Goal: Transaction & Acquisition: Book appointment/travel/reservation

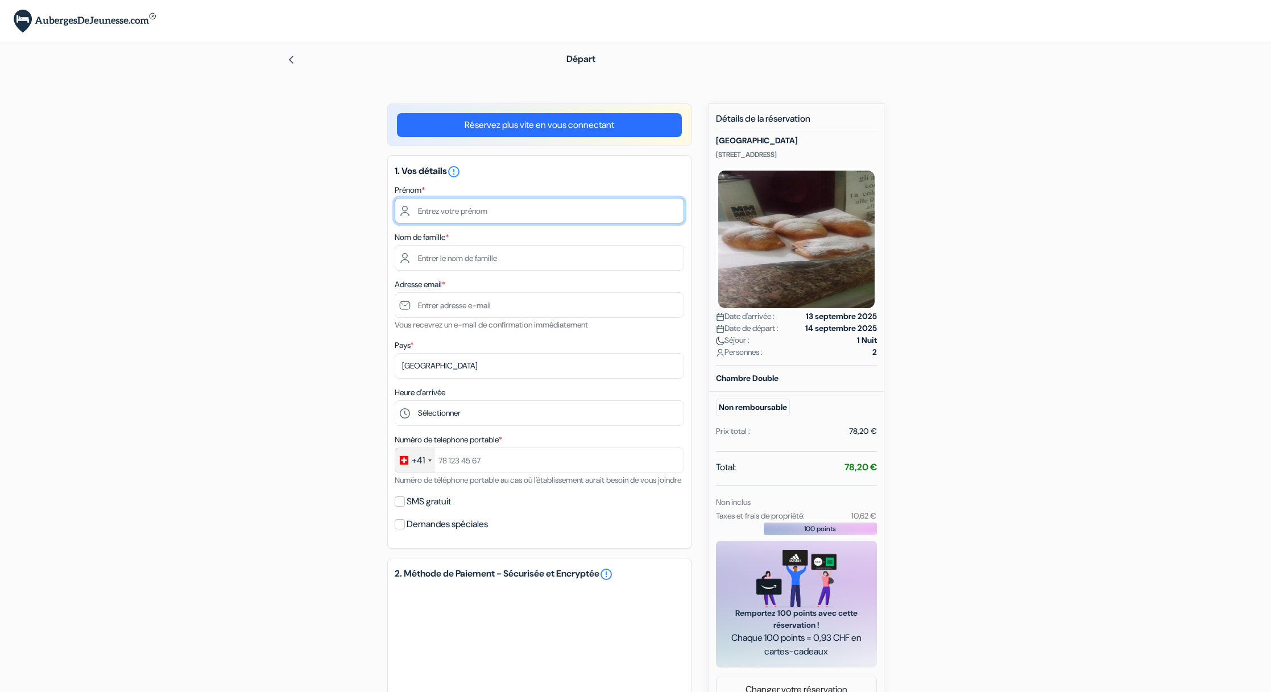
click at [453, 210] on input "text" at bounding box center [540, 211] width 290 height 26
type input "Frédy"
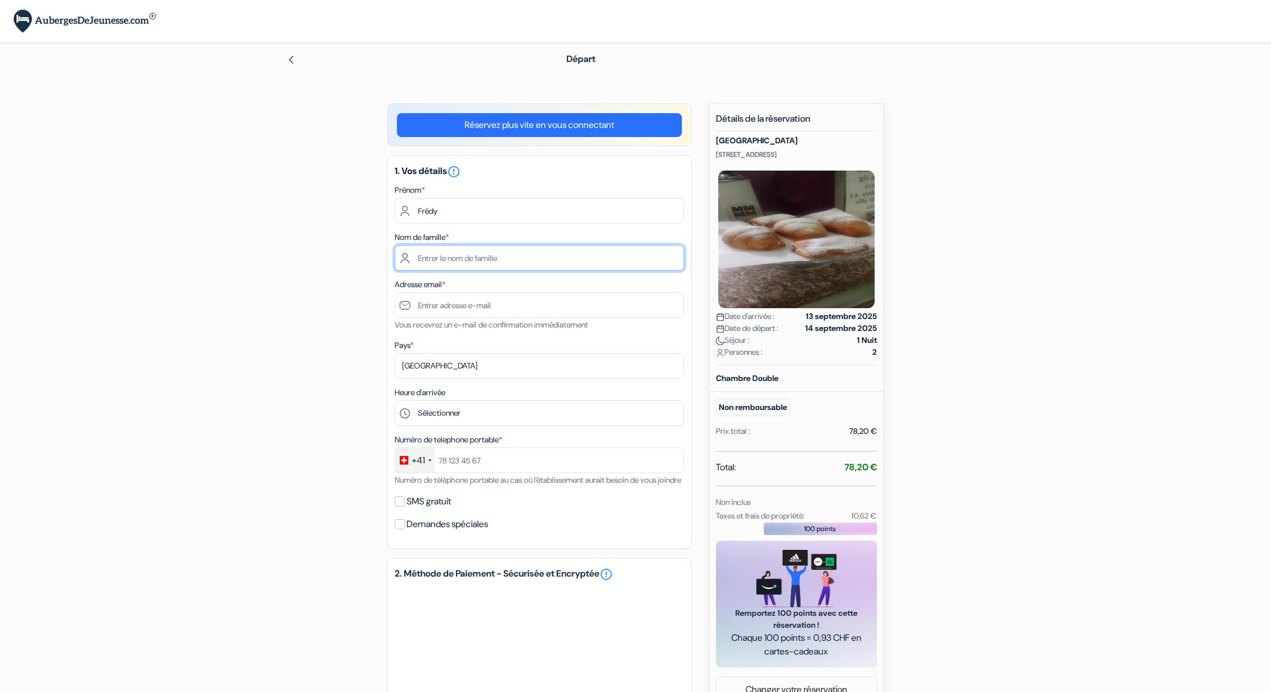
click at [446, 259] on input "text" at bounding box center [540, 258] width 290 height 26
type input "Scherer"
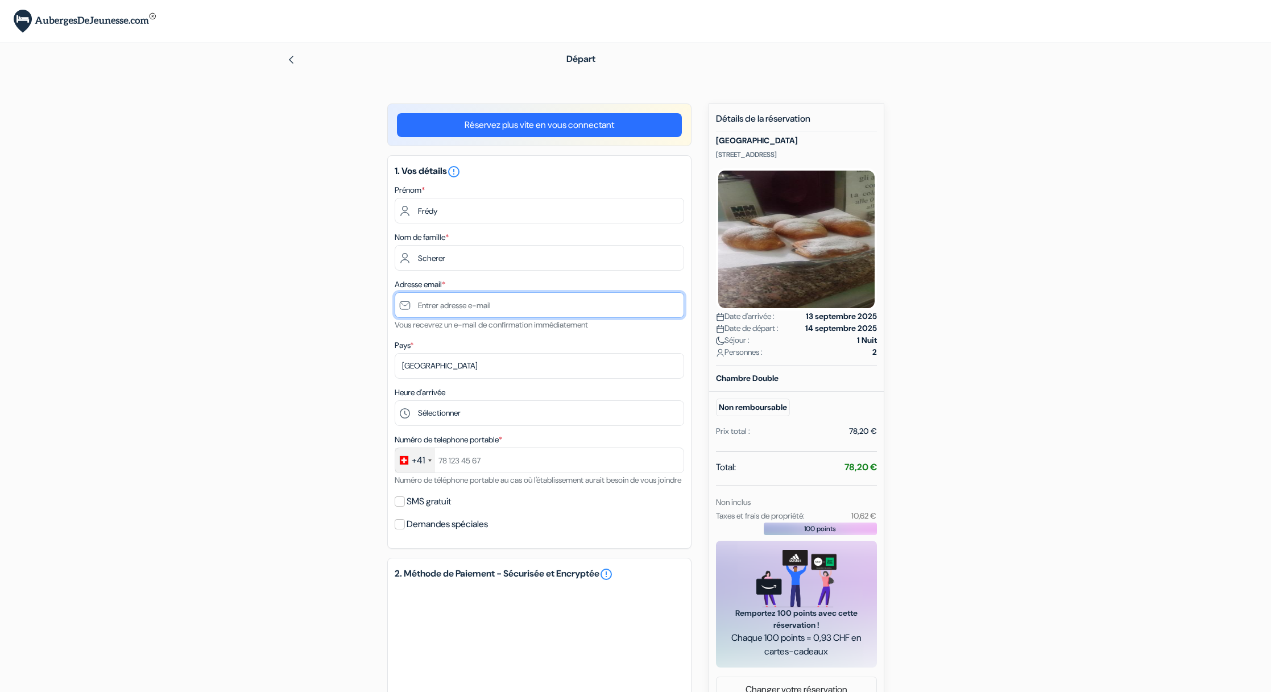
click at [450, 307] on input "text" at bounding box center [540, 305] width 290 height 26
type input "e"
type input "[EMAIL_ADDRESS][DOMAIN_NAME]"
click at [618, 397] on div "Heure d'arrivée Sélectionner 12:00 13:00 14:00 15:00 16:00 17:00 18:00 19:00 20…" at bounding box center [540, 406] width 290 height 40
select select "17"
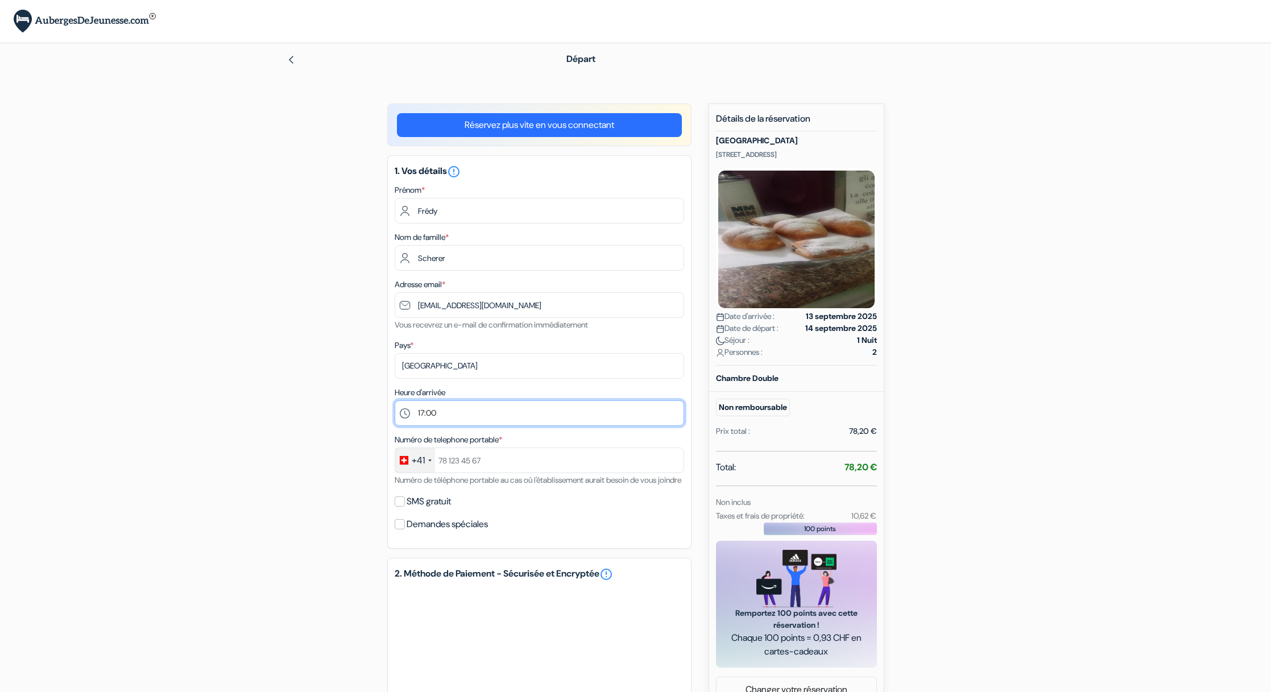
click option "17:00" at bounding box center [0, 0] width 0 height 0
click at [505, 466] on input "text" at bounding box center [540, 461] width 290 height 26
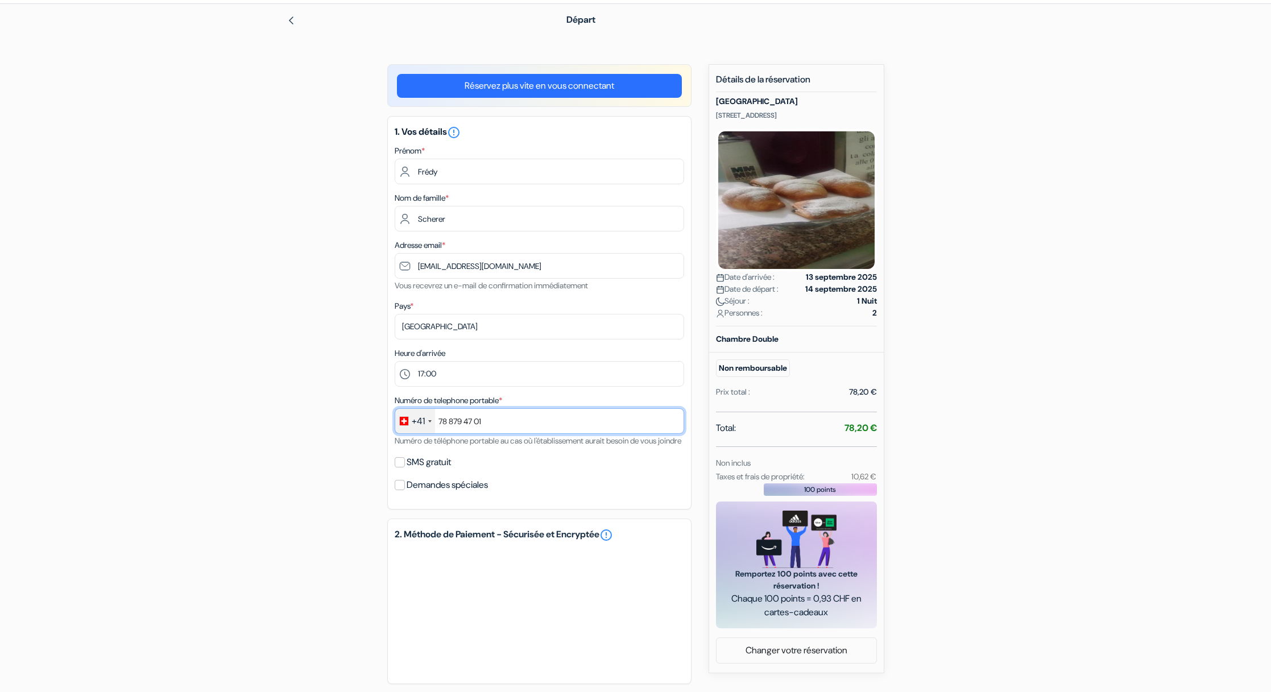
scroll to position [64, 0]
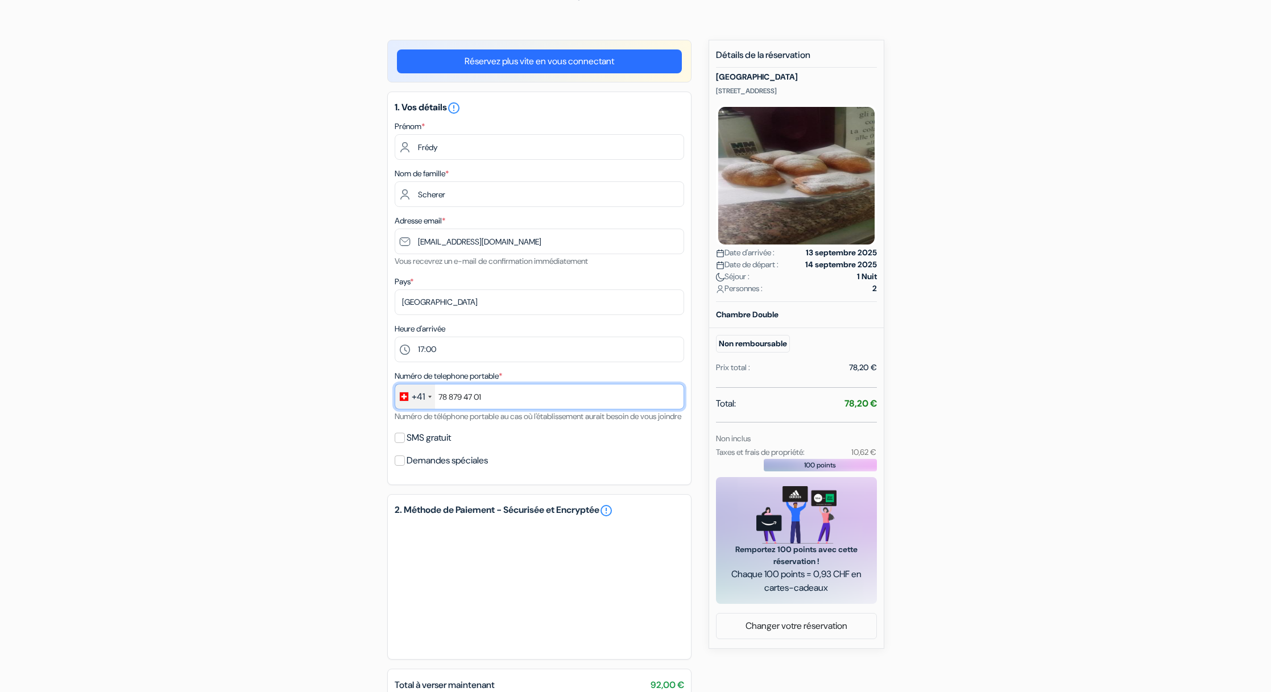
type input "78 879 47 01"
click at [401, 443] on input "SMS gratuit" at bounding box center [400, 438] width 10 height 10
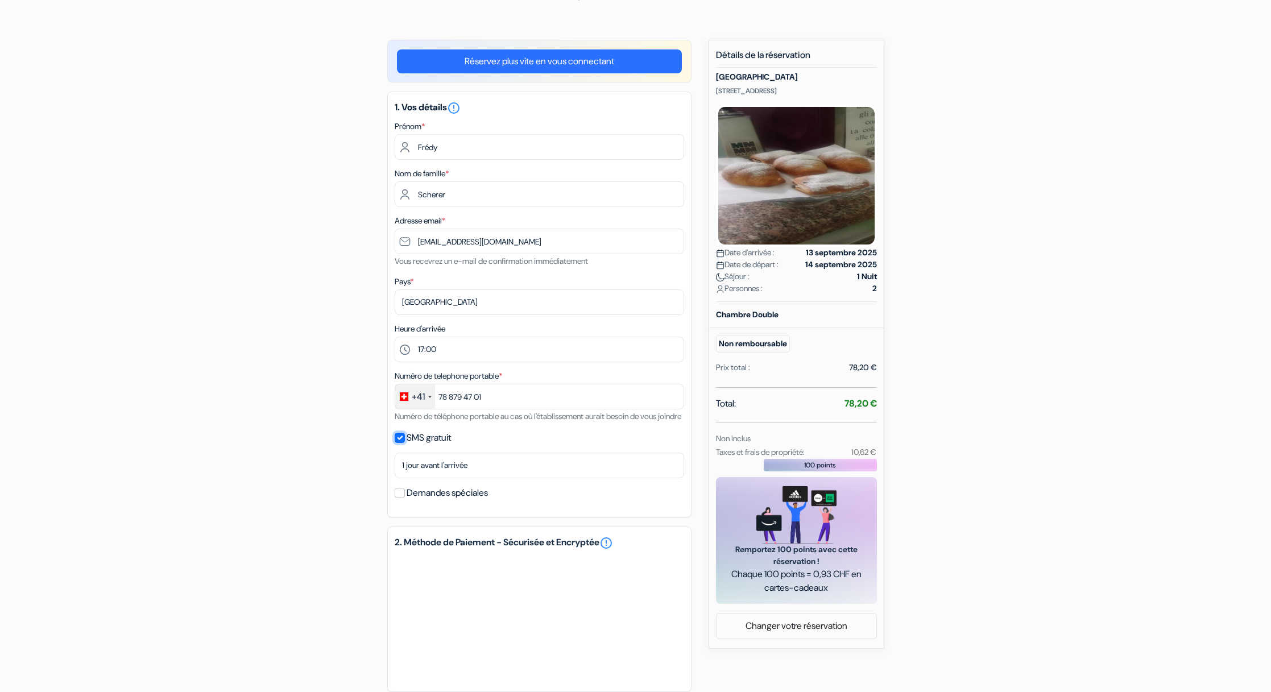
click at [400, 443] on input "SMS gratuit" at bounding box center [400, 438] width 10 height 10
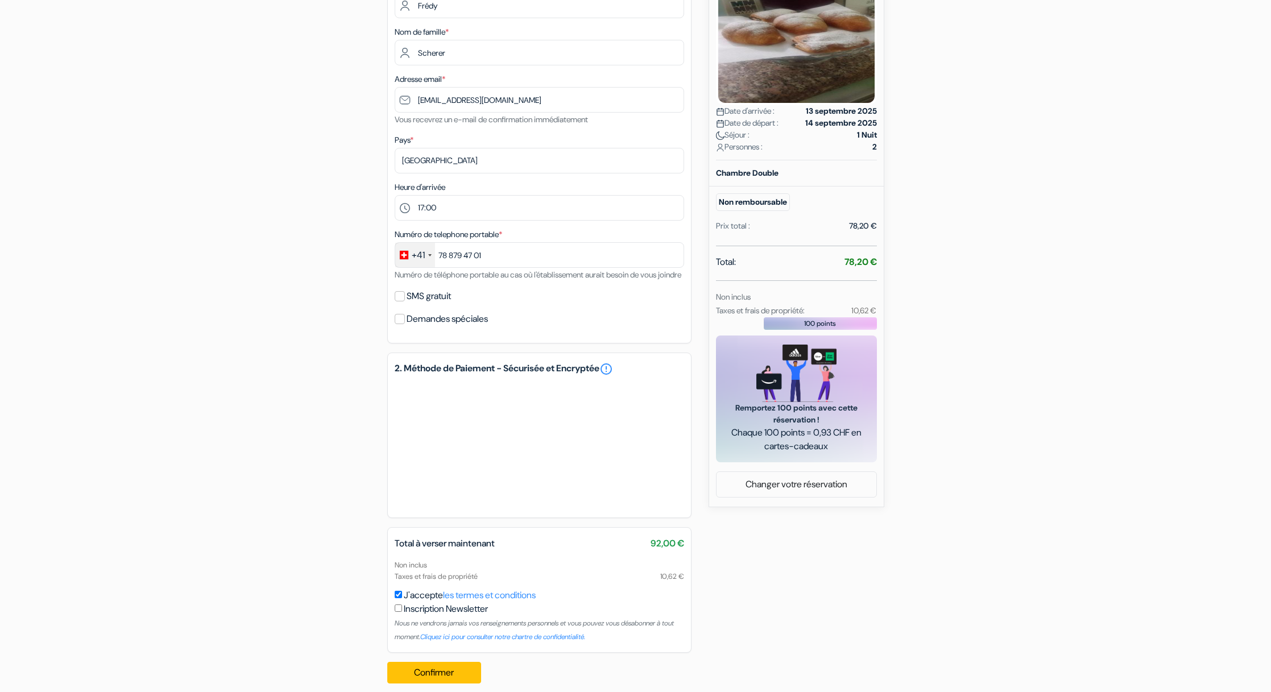
scroll to position [233, 0]
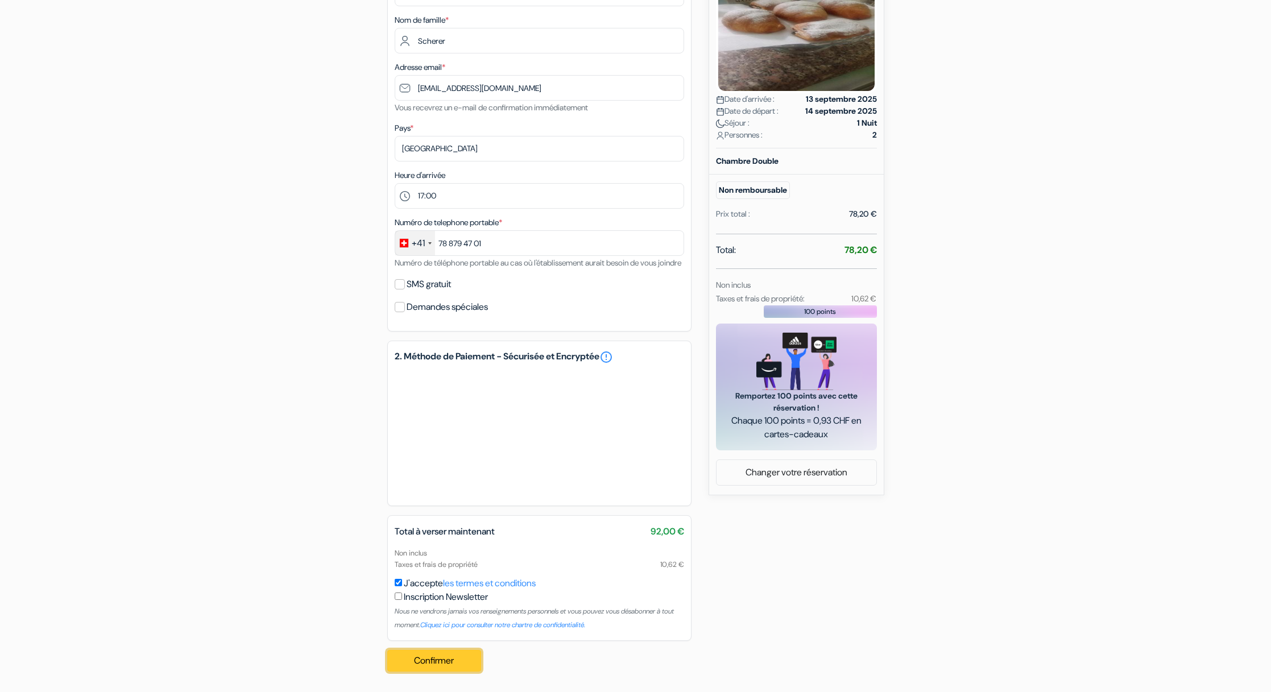
click at [447, 663] on button "Confirmer Loading..." at bounding box center [434, 661] width 94 height 22
click at [438, 660] on button "Confirmer Loading..." at bounding box center [434, 661] width 94 height 22
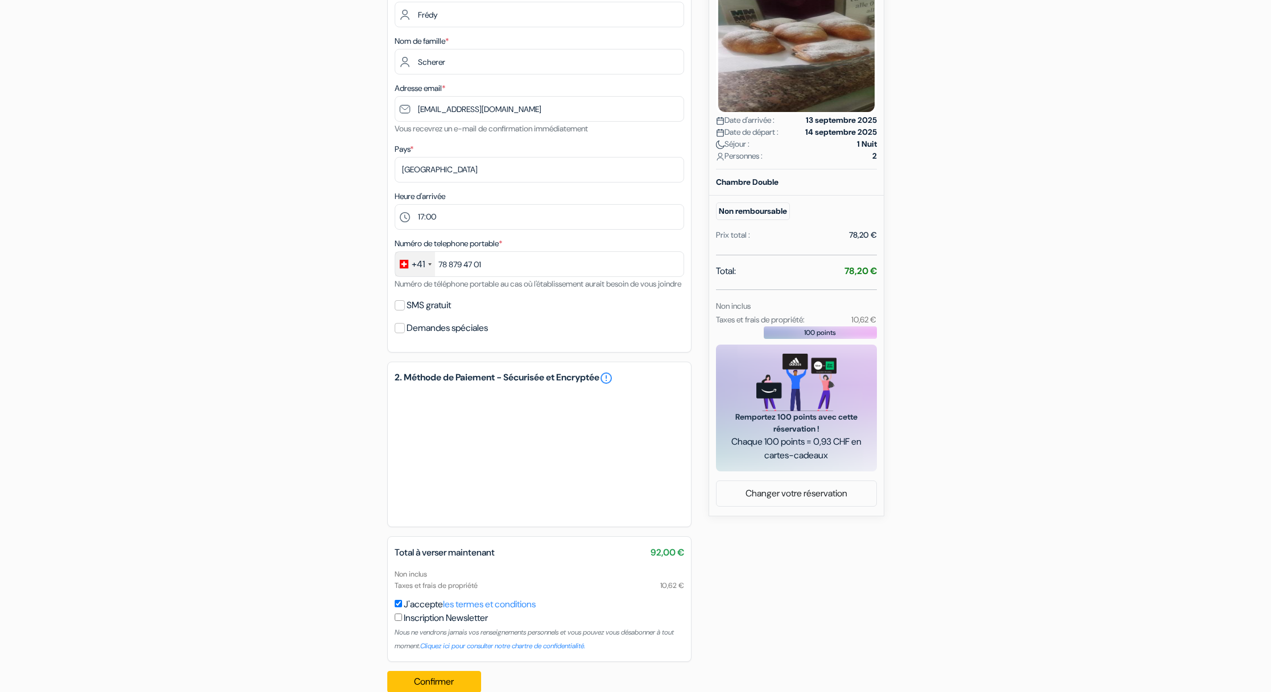
scroll to position [205, 0]
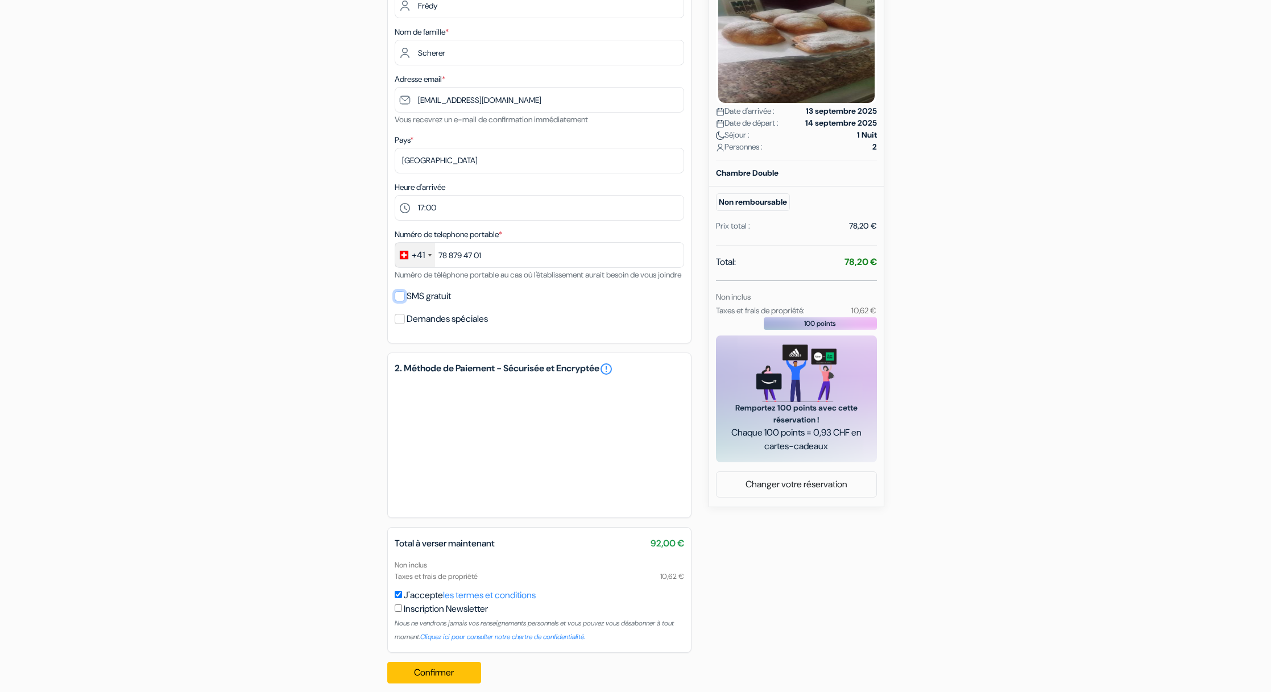
click at [401, 301] on input "SMS gratuit" at bounding box center [400, 296] width 10 height 10
checkbox input "true"
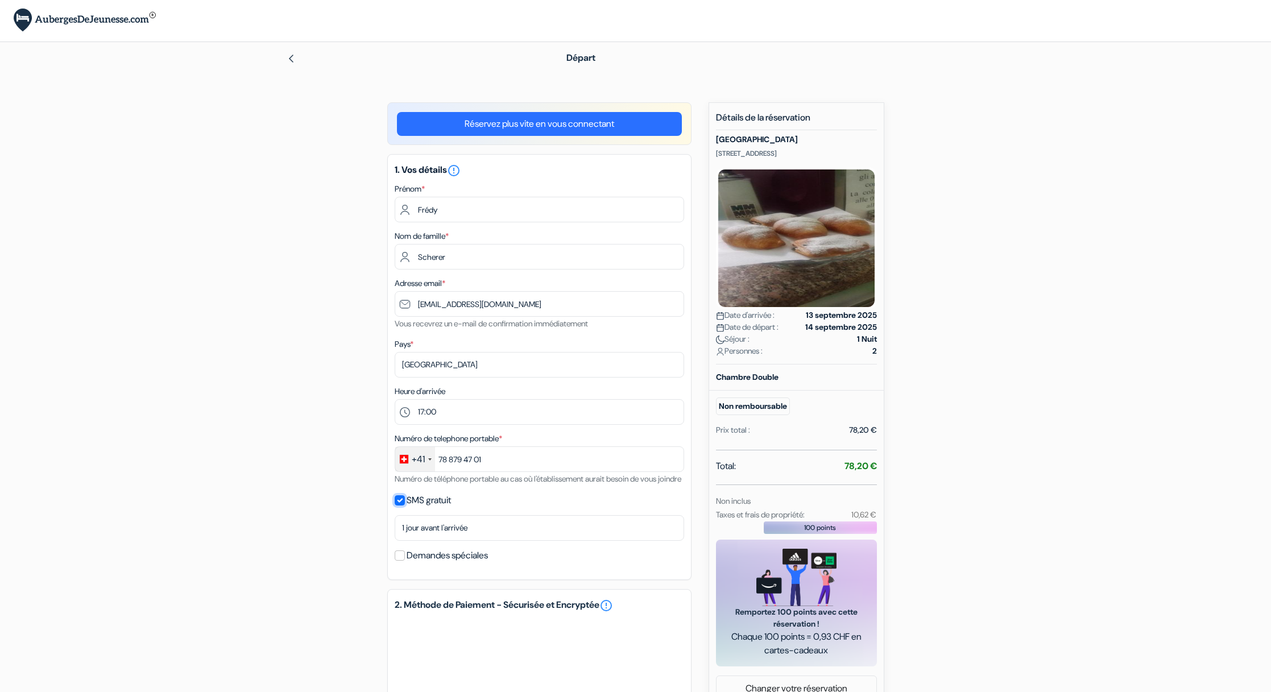
scroll to position [0, 0]
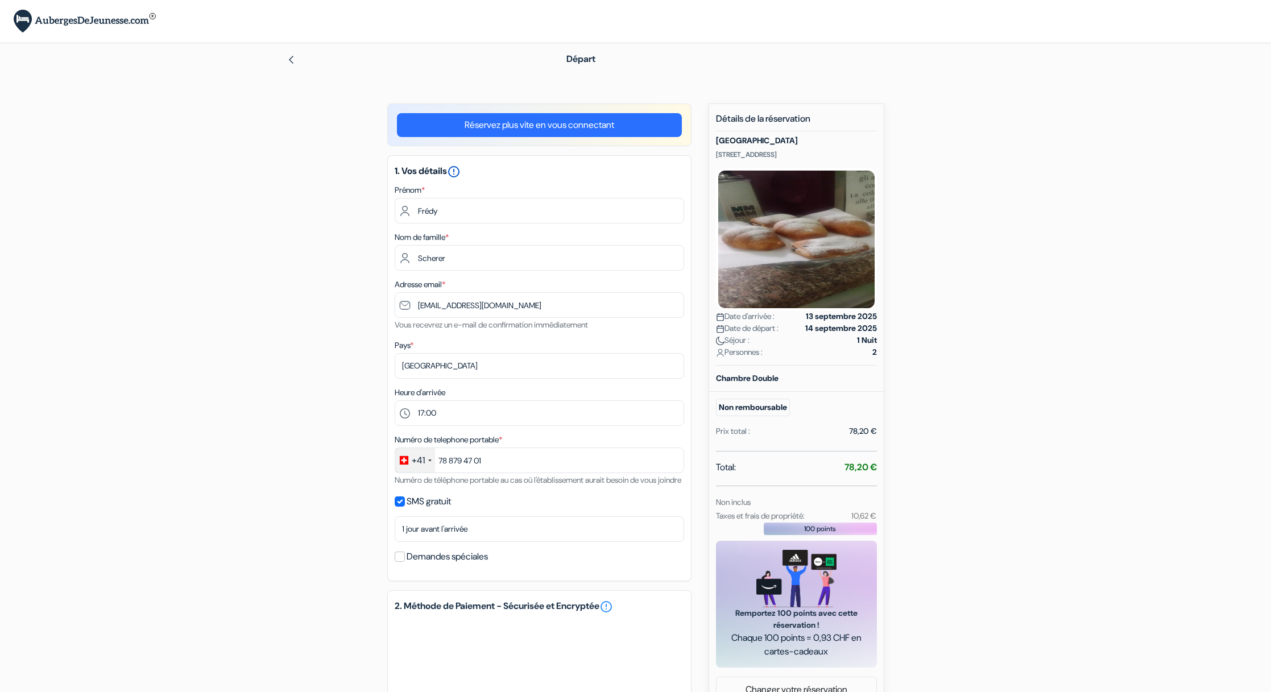
click at [460, 171] on icon "error_outline" at bounding box center [454, 172] width 14 height 14
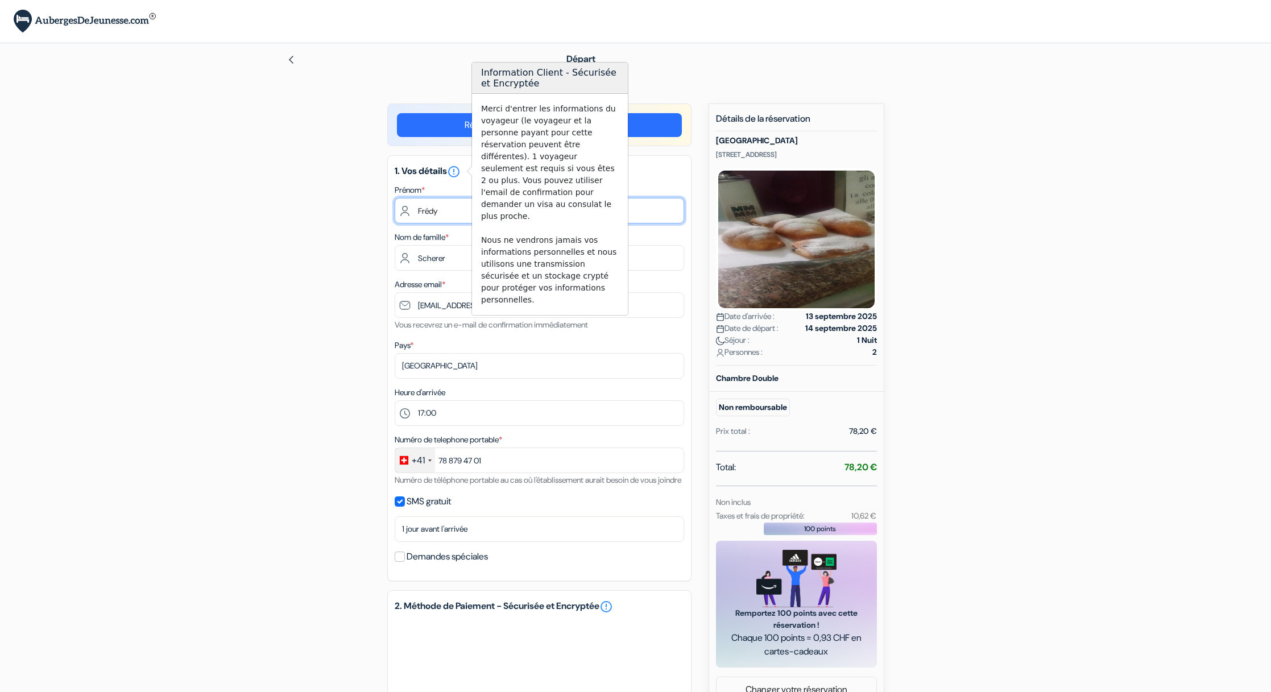
click at [676, 217] on input "Frédy" at bounding box center [540, 211] width 290 height 26
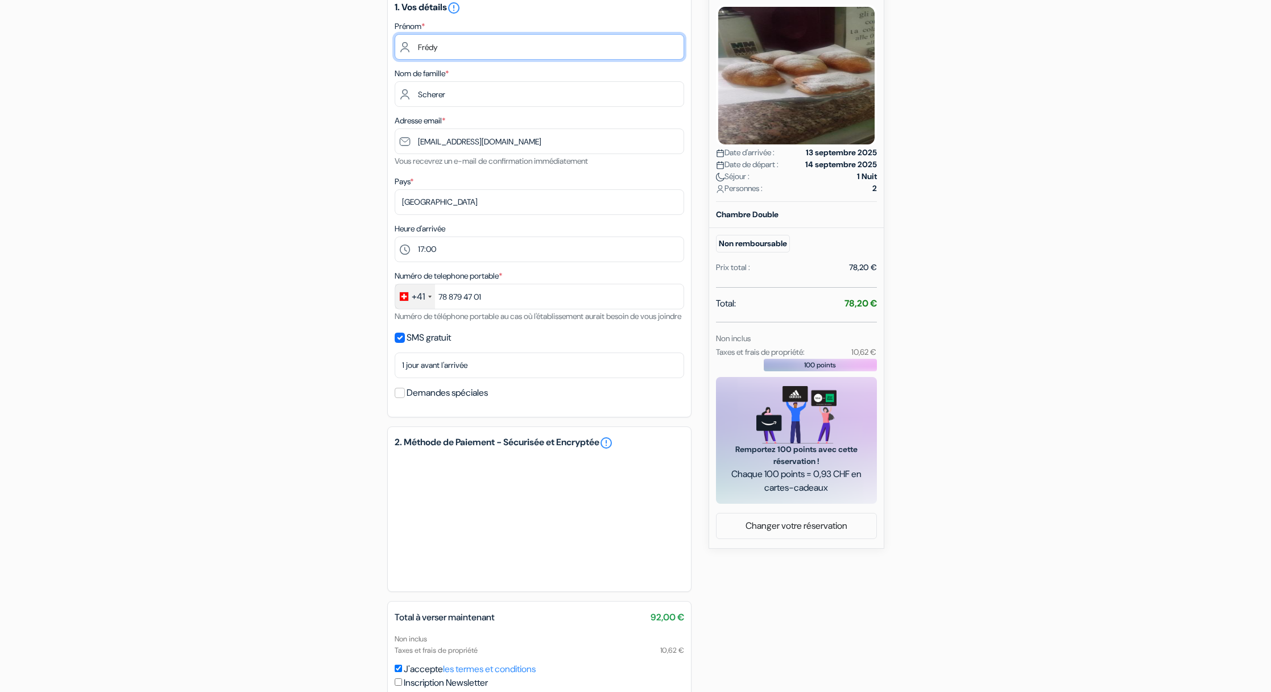
scroll to position [265, 0]
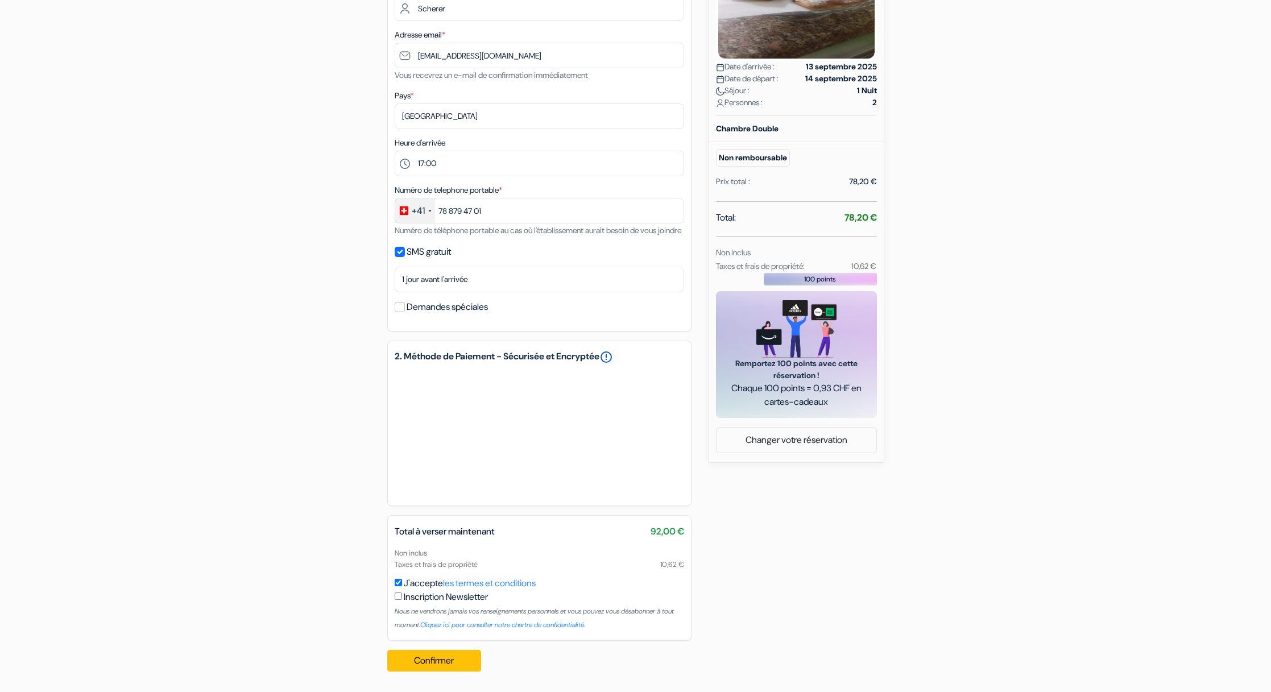
click at [613, 357] on link "error_outline" at bounding box center [607, 357] width 14 height 14
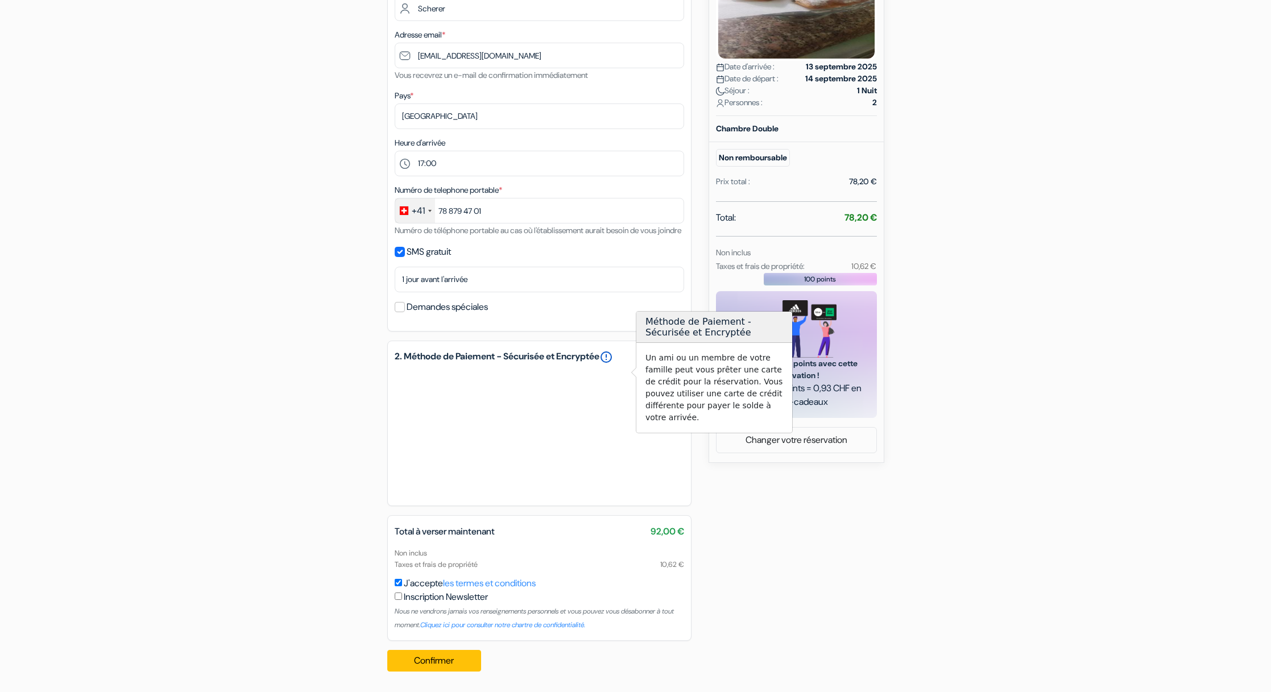
click at [613, 358] on link "error_outline" at bounding box center [607, 357] width 14 height 14
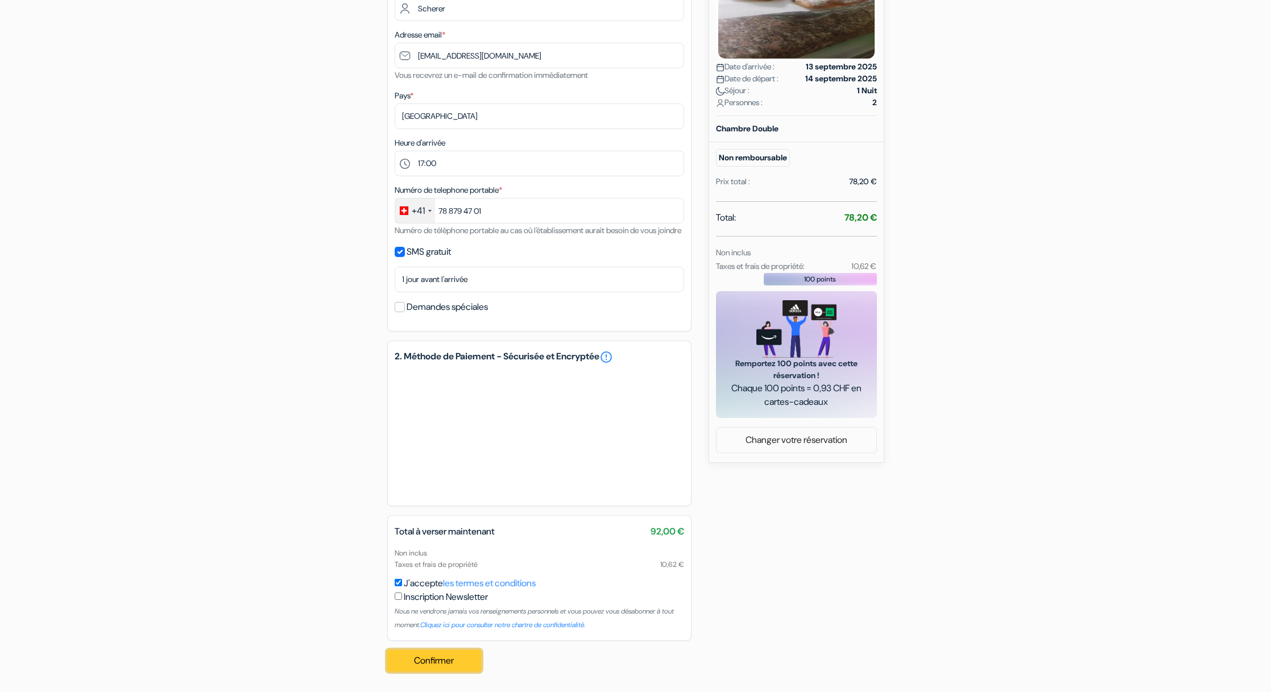
click at [441, 662] on button "Confirmer Loading..." at bounding box center [434, 661] width 94 height 22
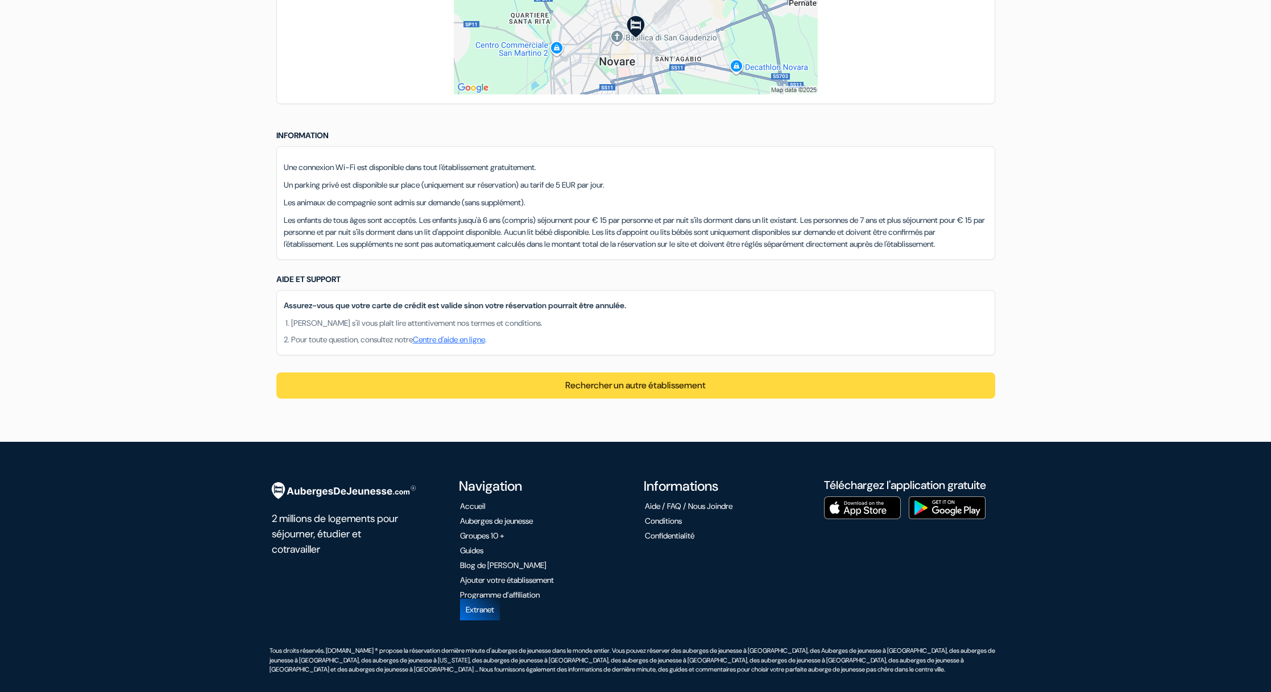
scroll to position [850, 0]
click at [375, 46] on link at bounding box center [636, 37] width 718 height 114
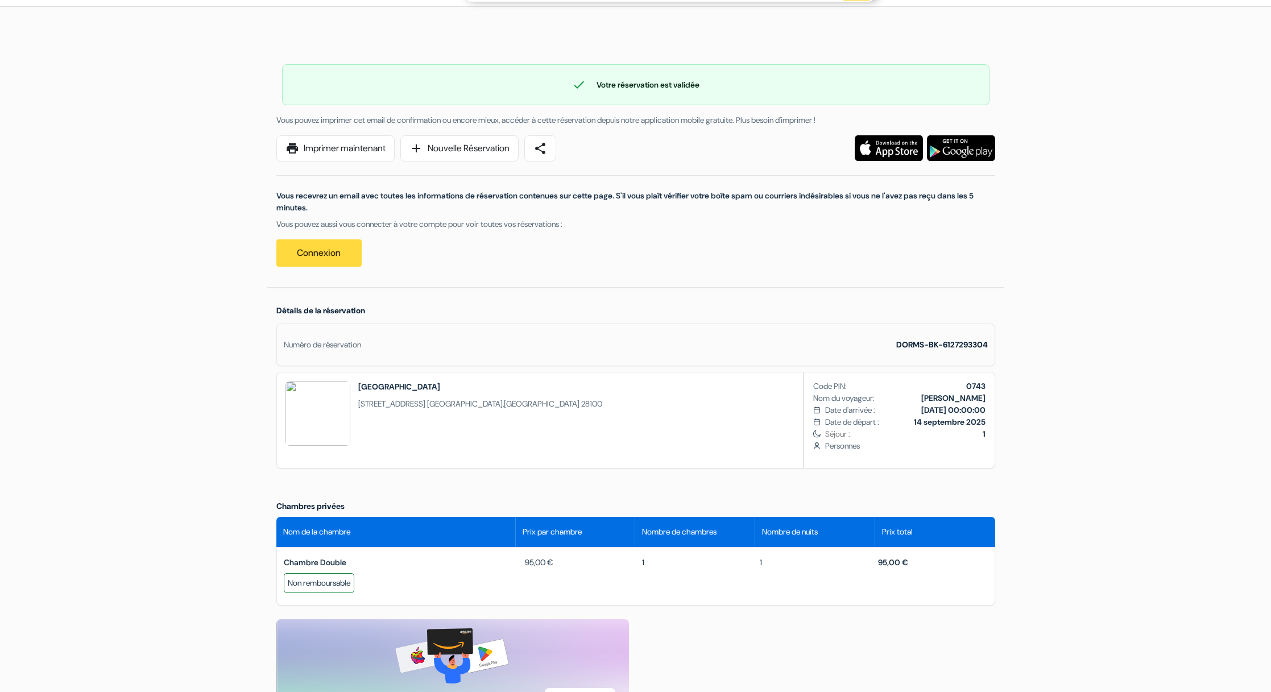
scroll to position [0, 0]
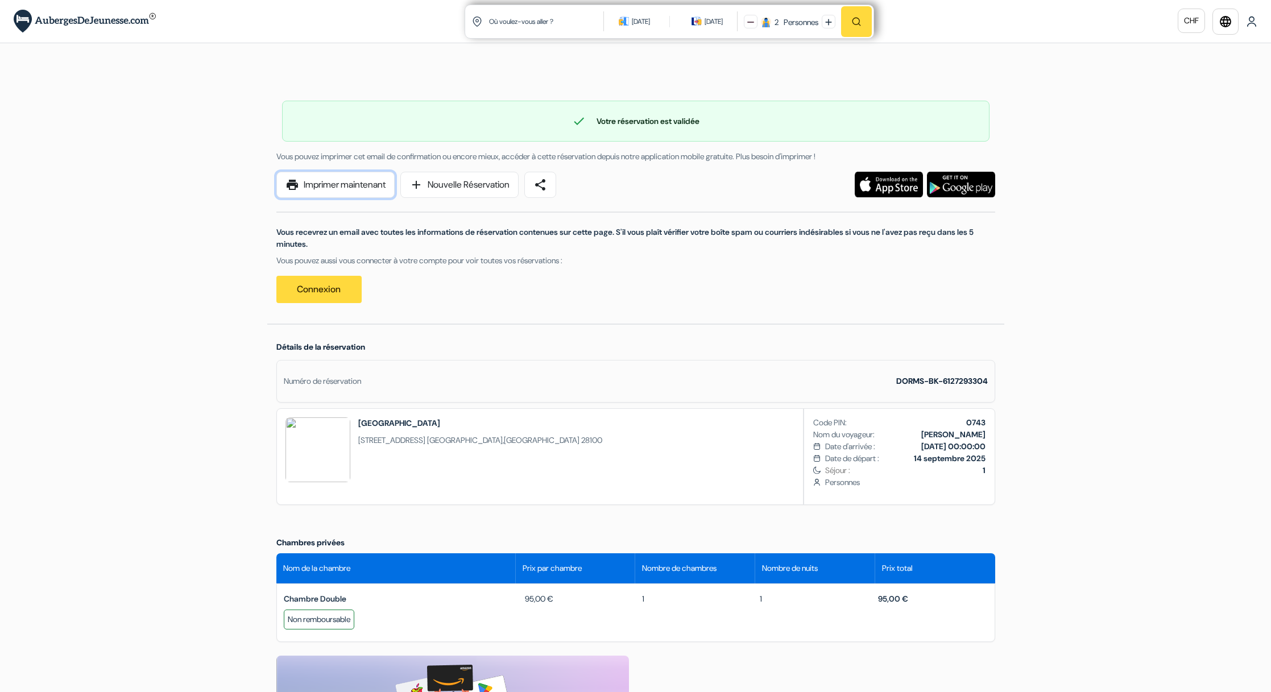
click at [345, 184] on link "print Imprimer maintenant" at bounding box center [335, 185] width 118 height 26
